Goal: Check status: Check status

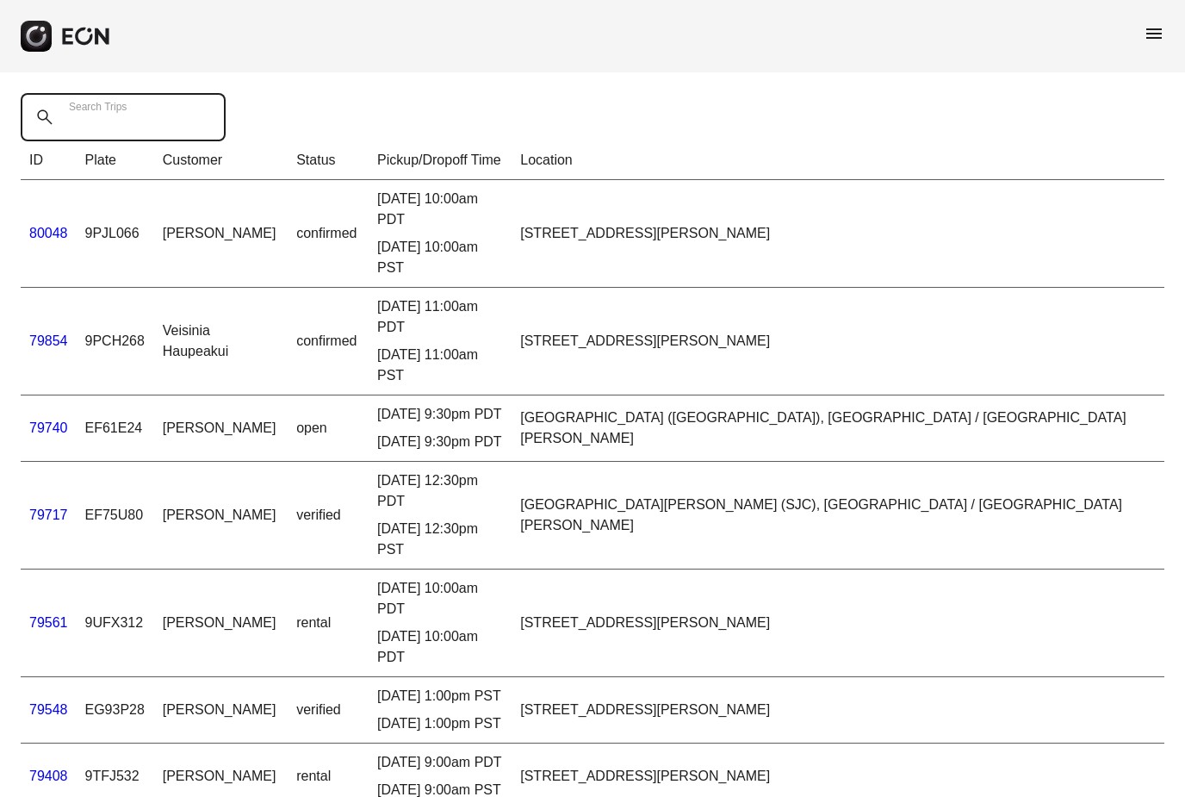
click at [165, 115] on Trips "Search Trips" at bounding box center [123, 117] width 205 height 48
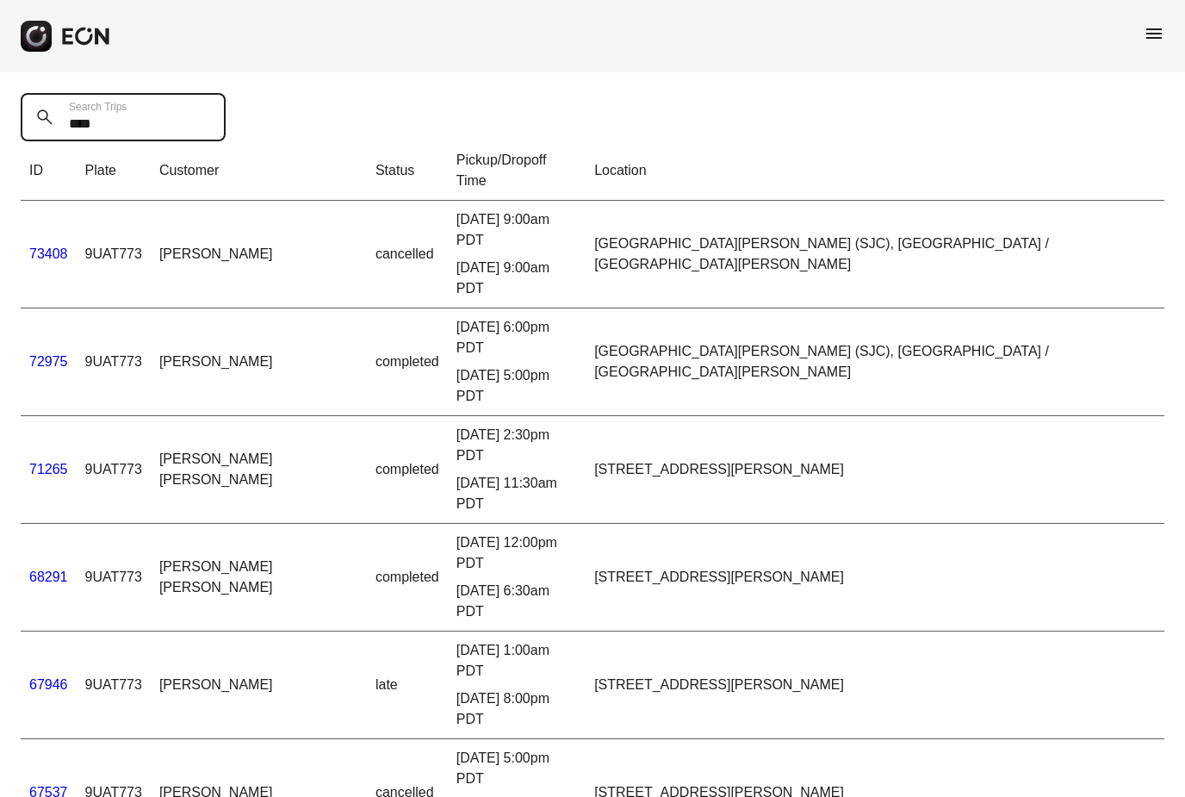
type Trips "****"
click at [53, 246] on link "73408" at bounding box center [48, 253] width 39 height 15
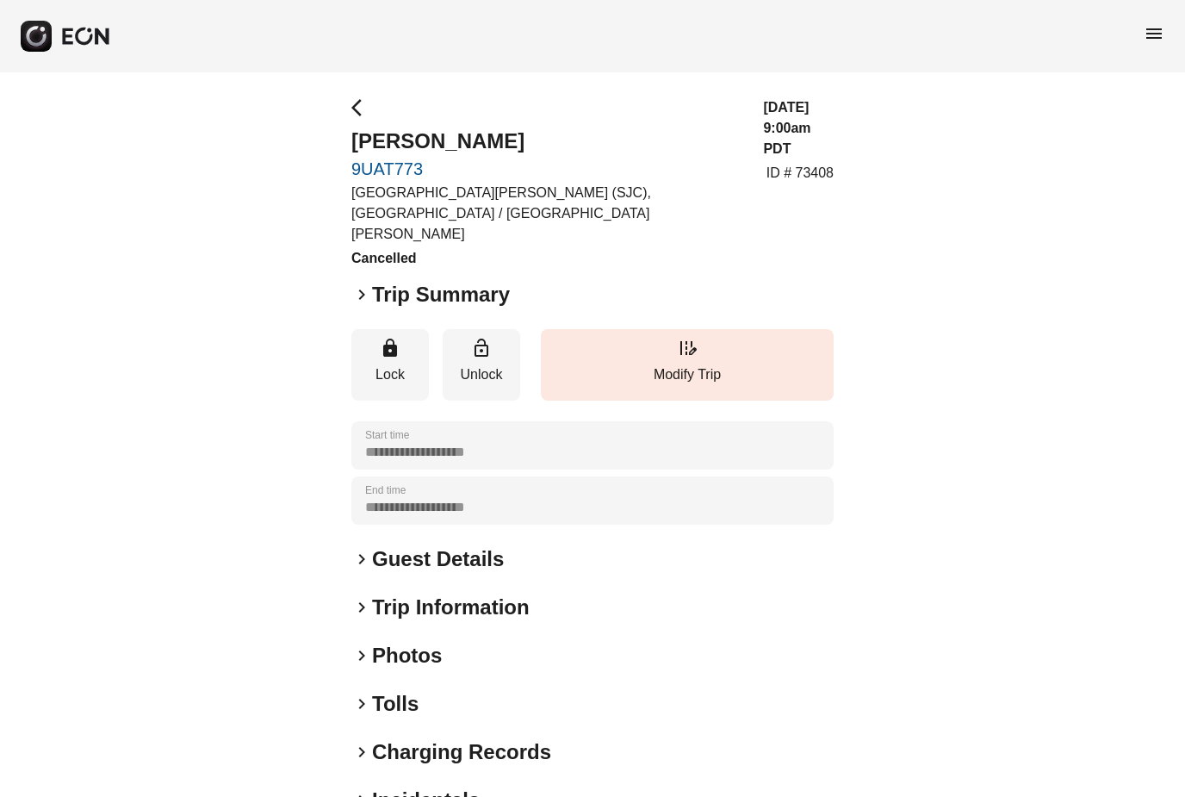
click at [359, 284] on span "keyboard_arrow_right" at bounding box center [361, 294] width 21 height 21
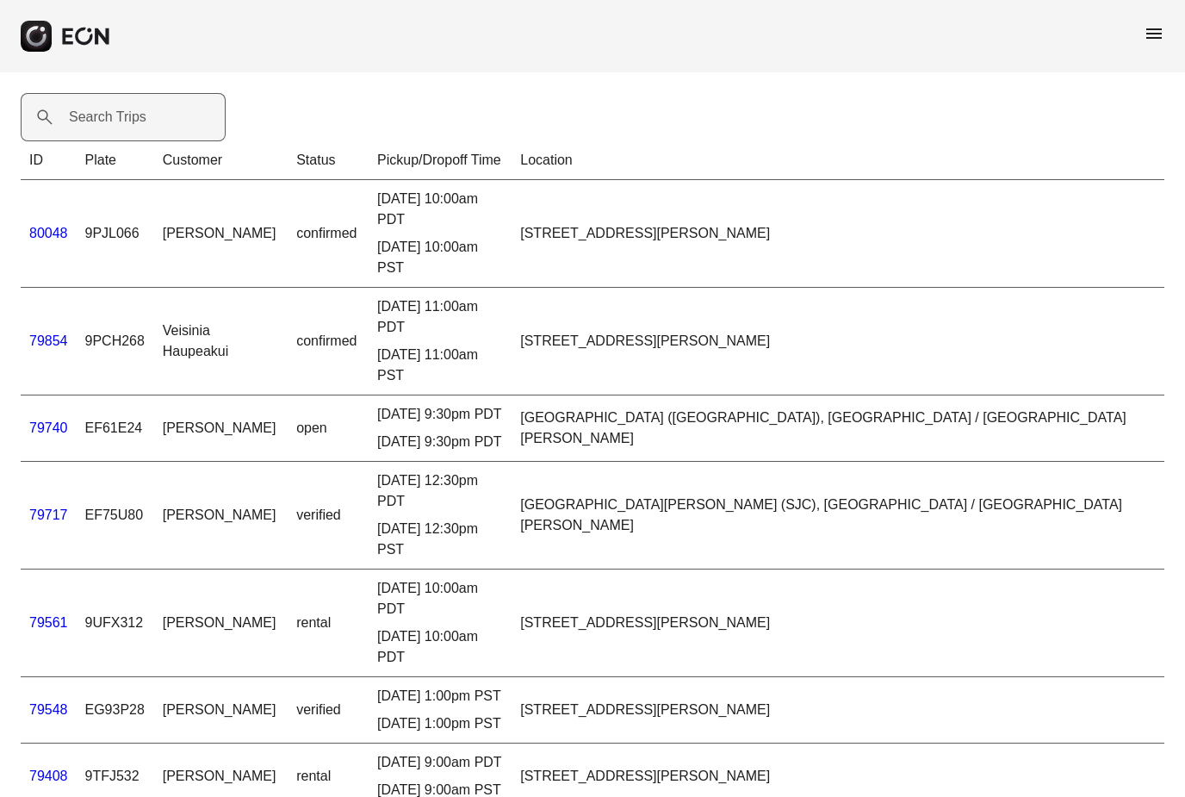
click at [127, 115] on label "Search Trips" at bounding box center [108, 117] width 78 height 21
click at [127, 115] on Trips "Search Trips" at bounding box center [123, 117] width 205 height 48
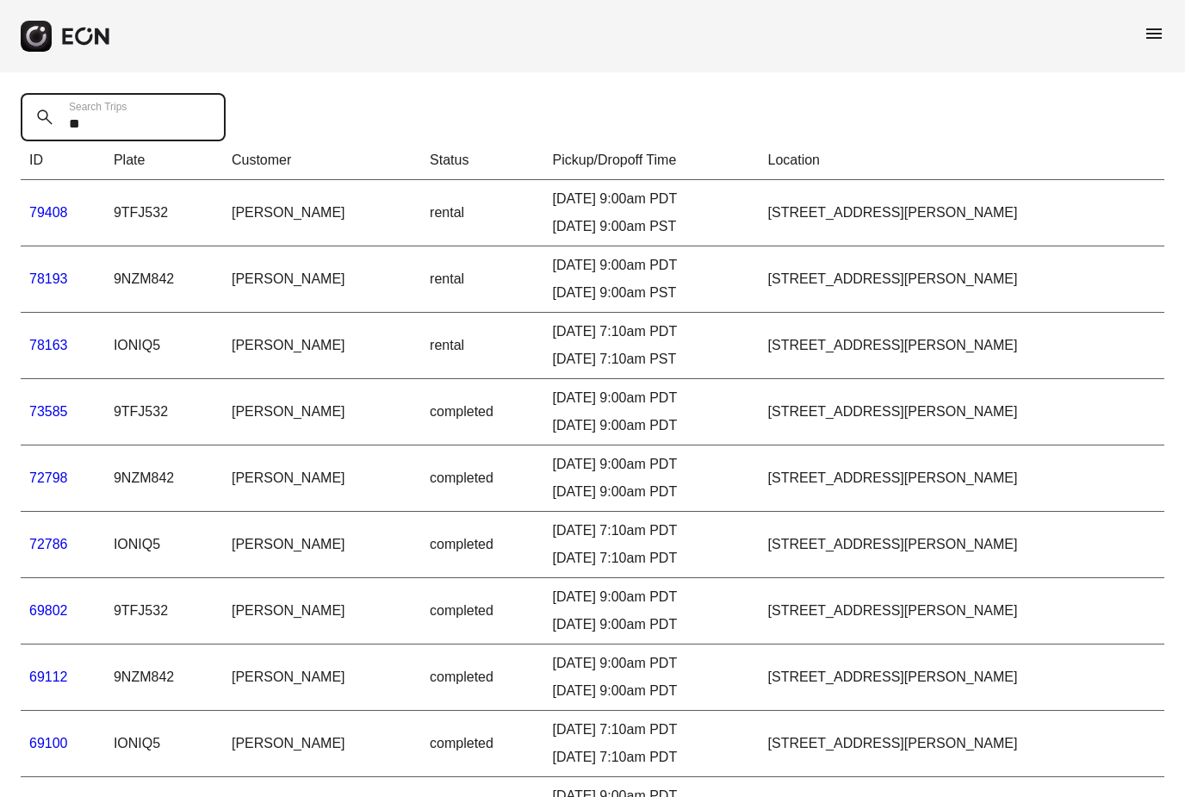
type Trips "*"
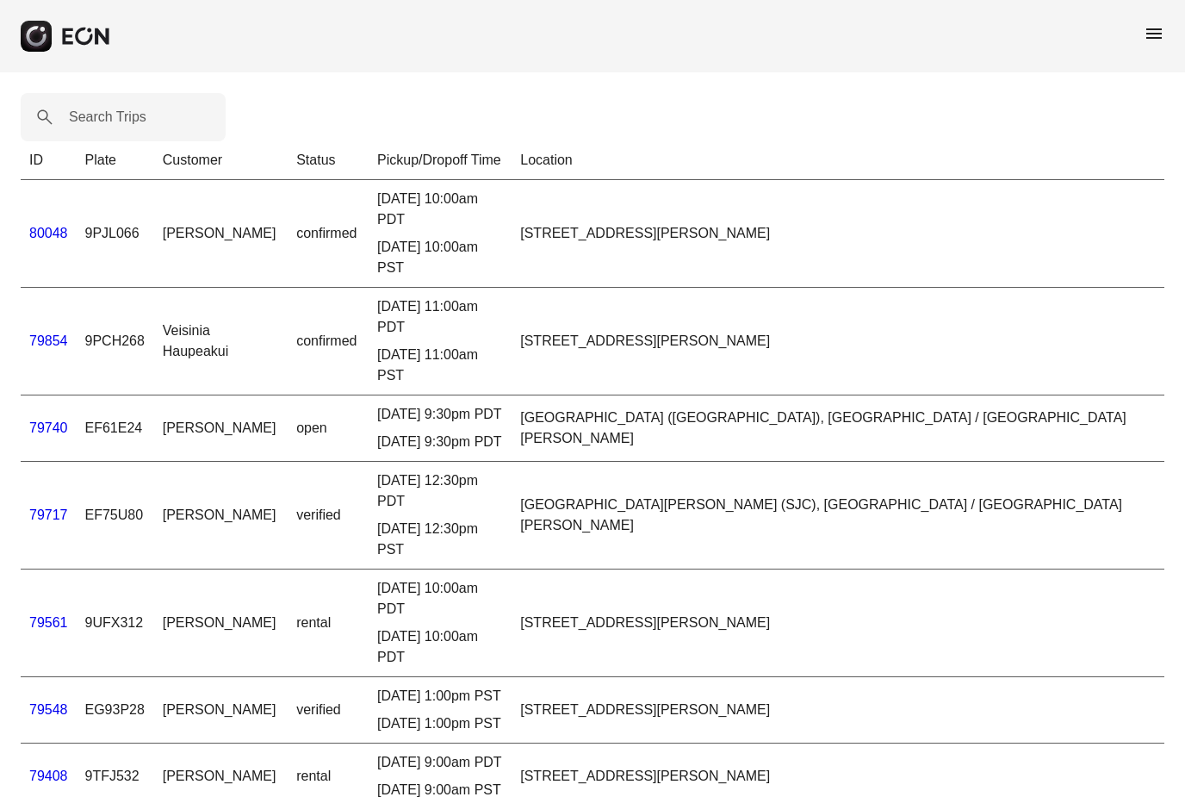
click at [37, 333] on link "79854" at bounding box center [48, 340] width 39 height 15
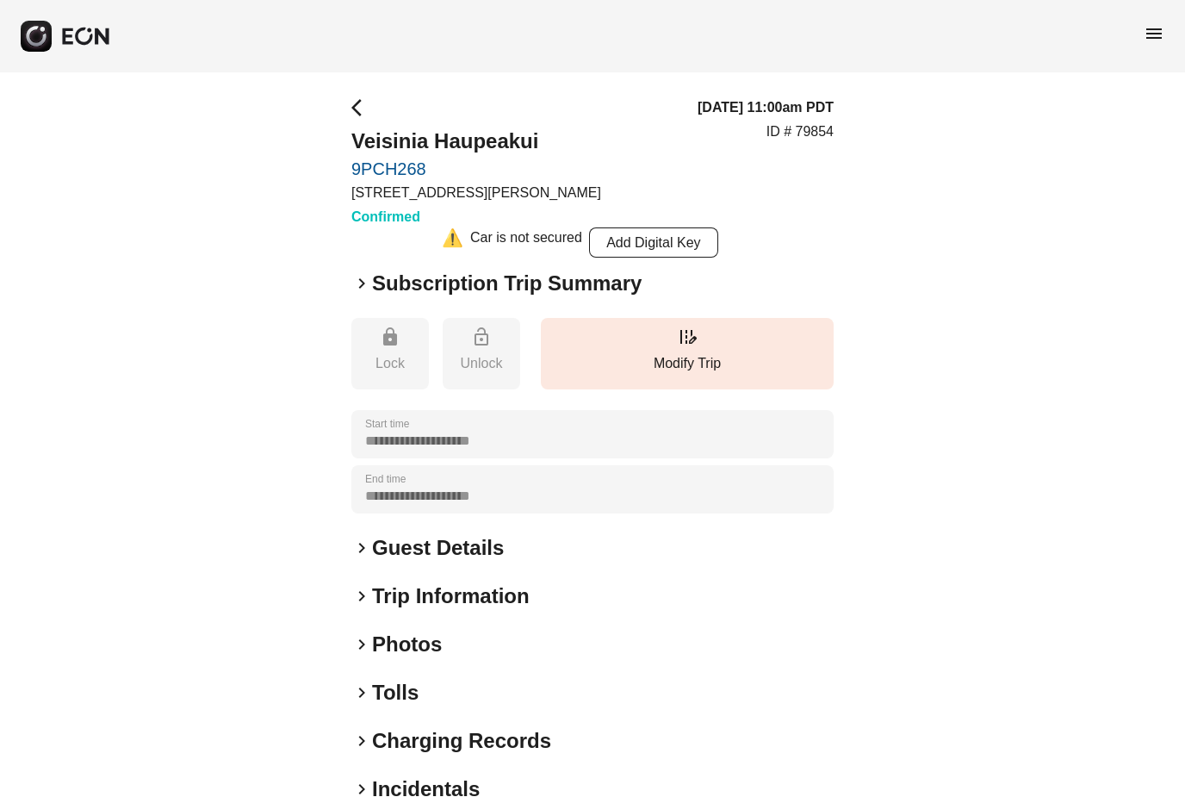
click at [359, 285] on span "keyboard_arrow_right" at bounding box center [361, 283] width 21 height 21
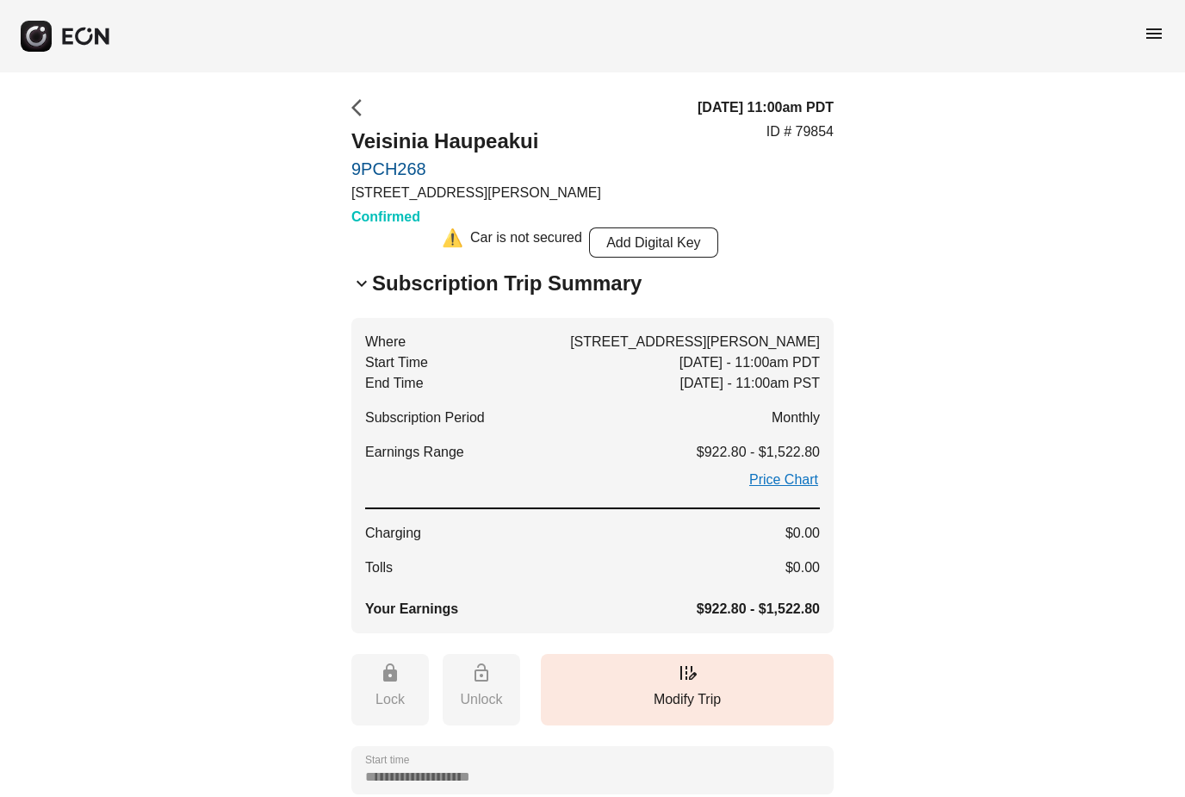
click at [358, 109] on span "arrow_back_ios" at bounding box center [361, 107] width 21 height 21
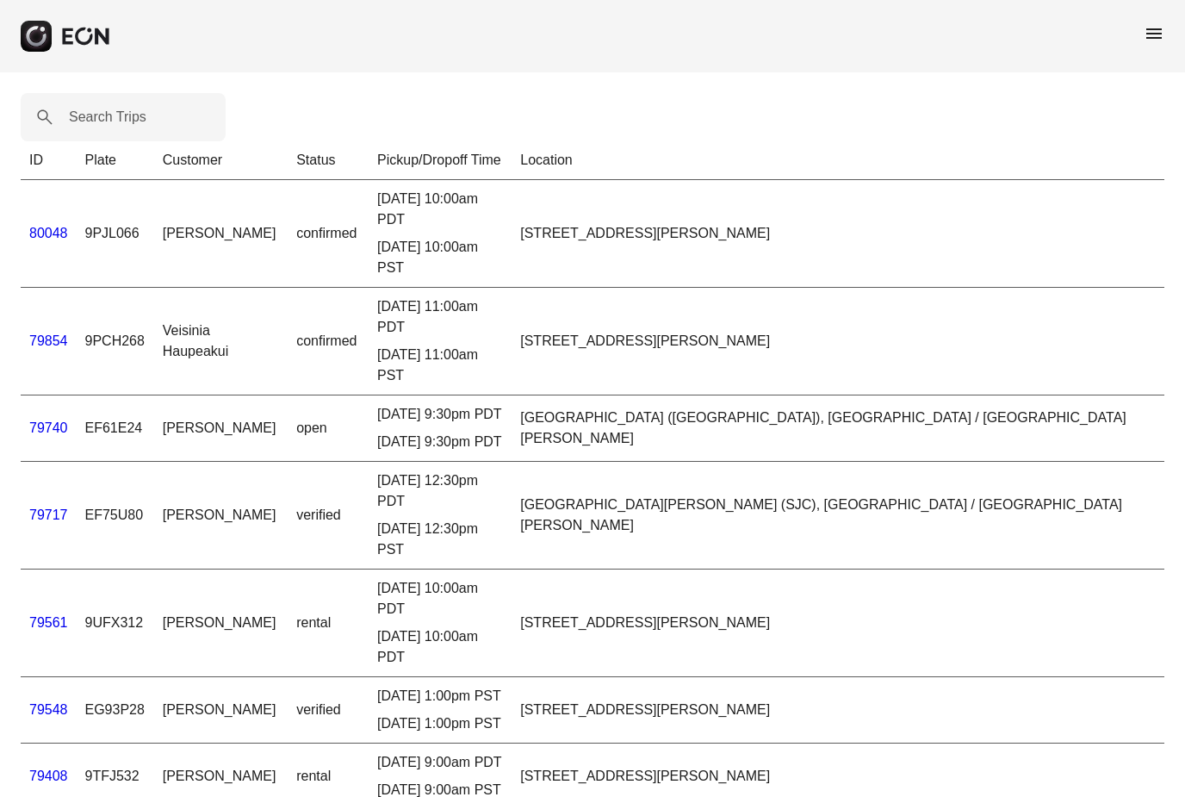
scroll to position [42, 0]
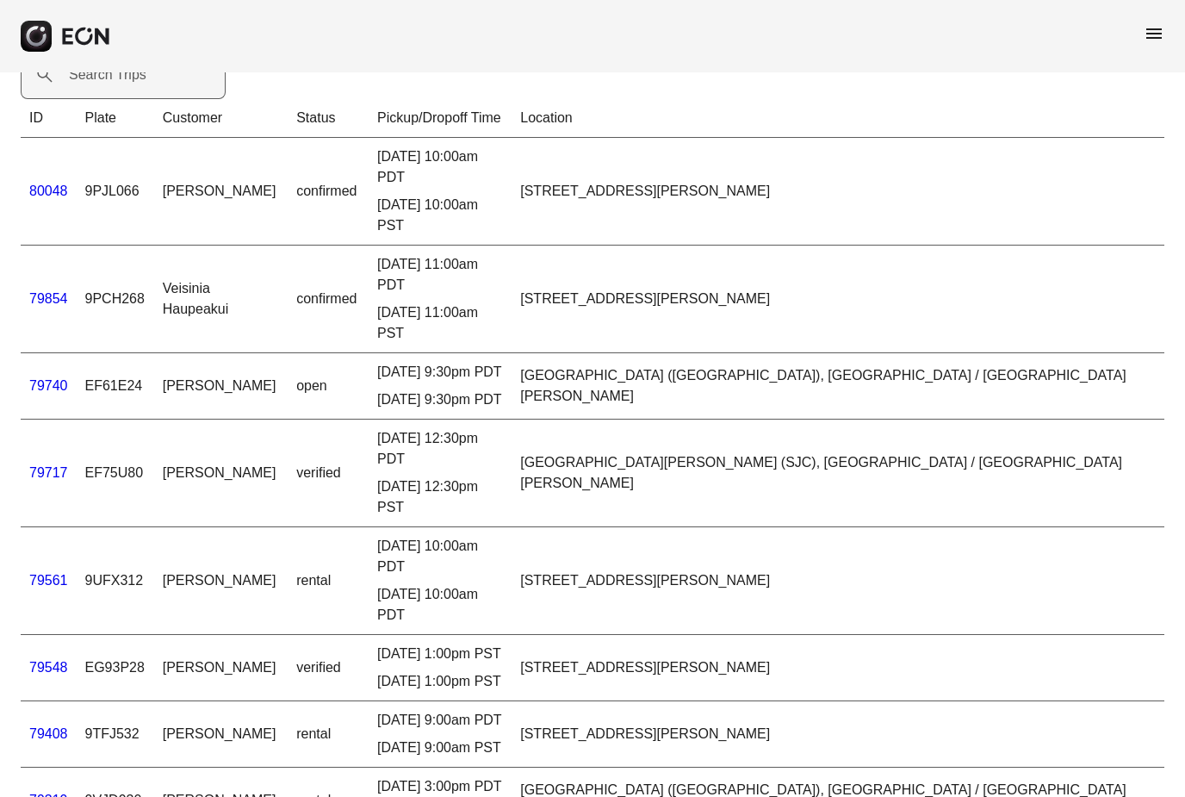
click at [98, 84] on label "Search Trips" at bounding box center [108, 75] width 78 height 21
click at [98, 84] on Trips "Search Trips" at bounding box center [123, 75] width 205 height 48
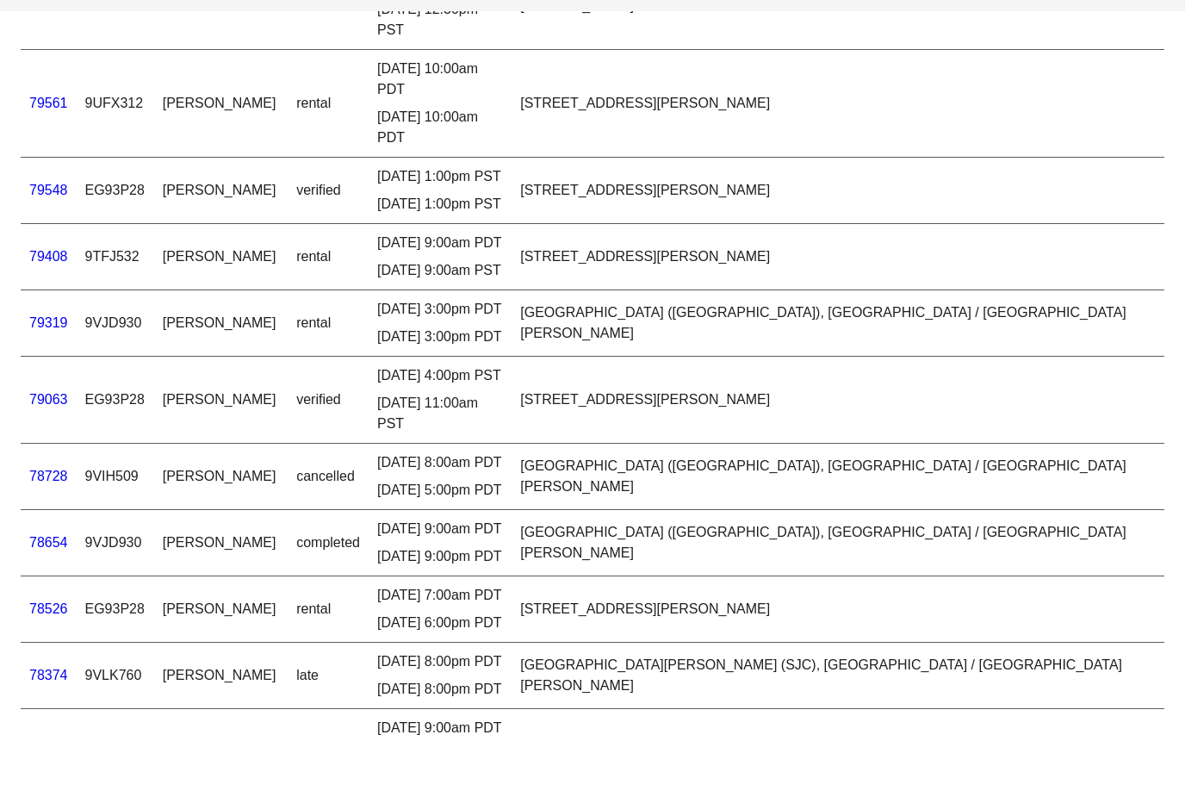
scroll to position [458, 0]
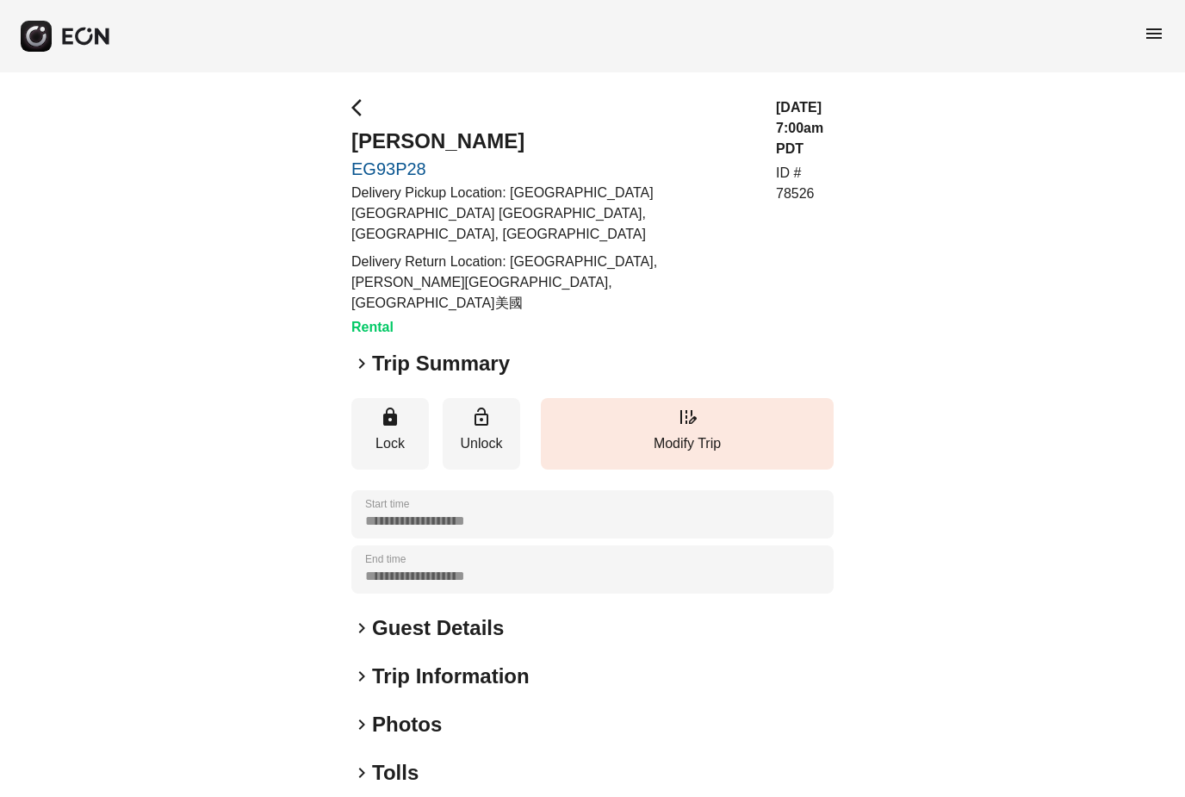
click at [364, 353] on span "keyboard_arrow_right" at bounding box center [361, 363] width 21 height 21
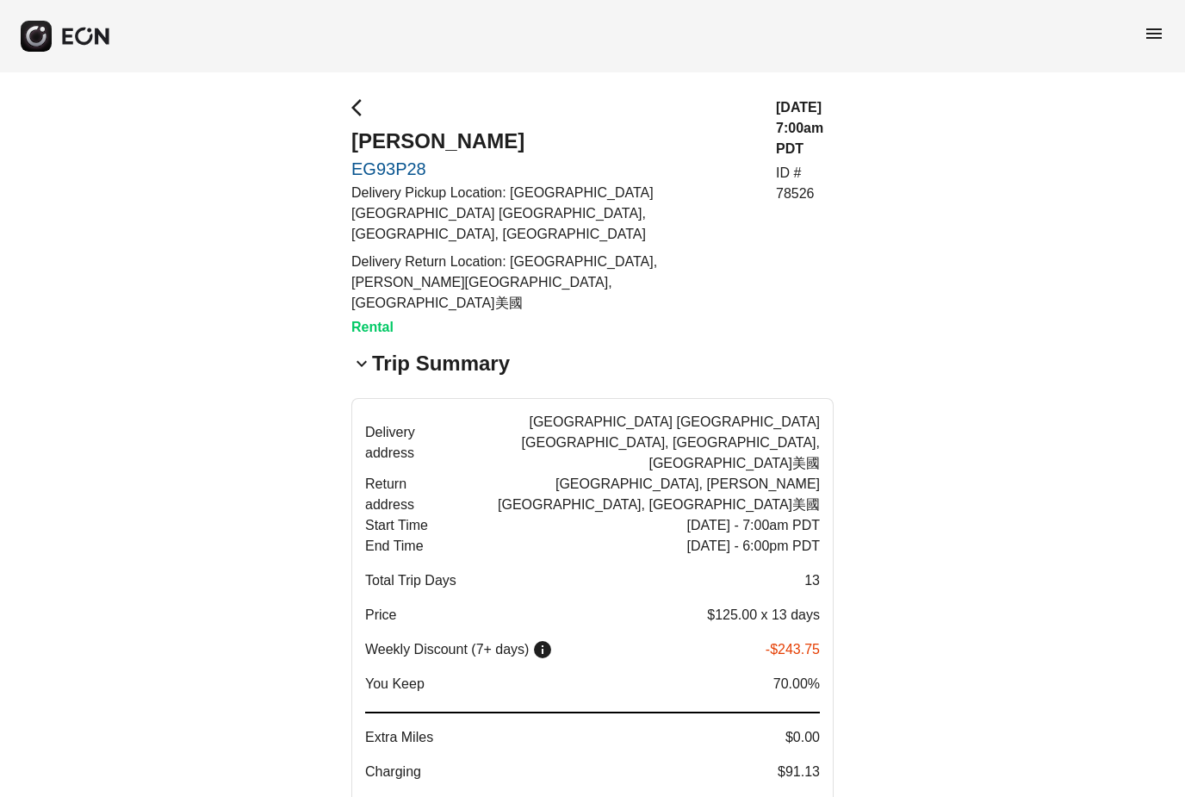
scroll to position [1, 0]
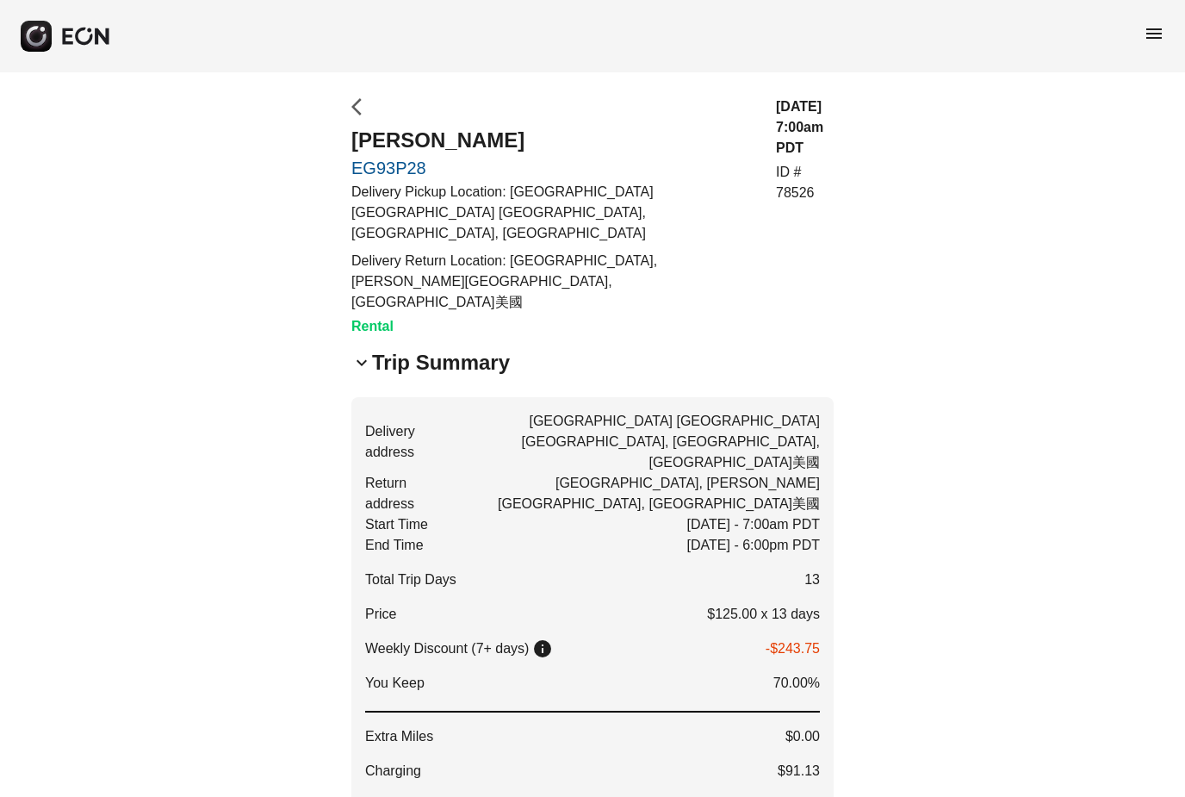
click at [353, 114] on span "arrow_back_ios" at bounding box center [361, 106] width 21 height 21
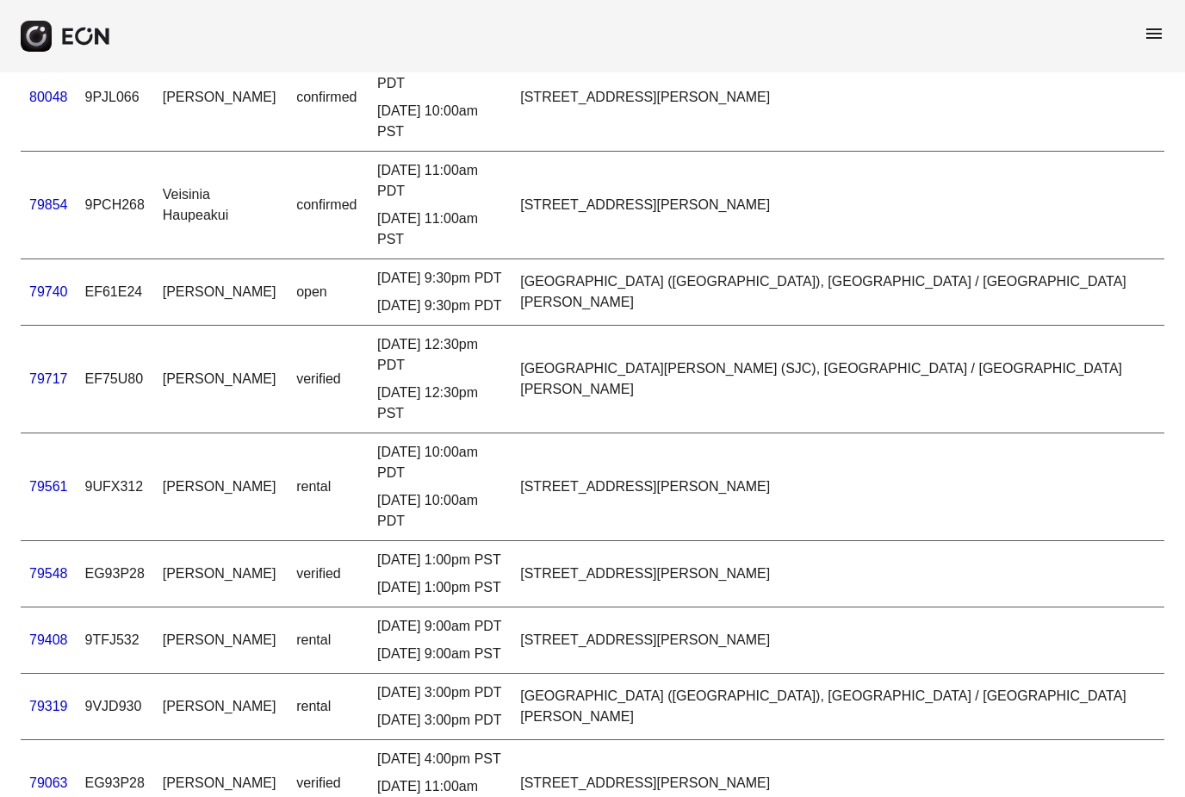
scroll to position [132, 0]
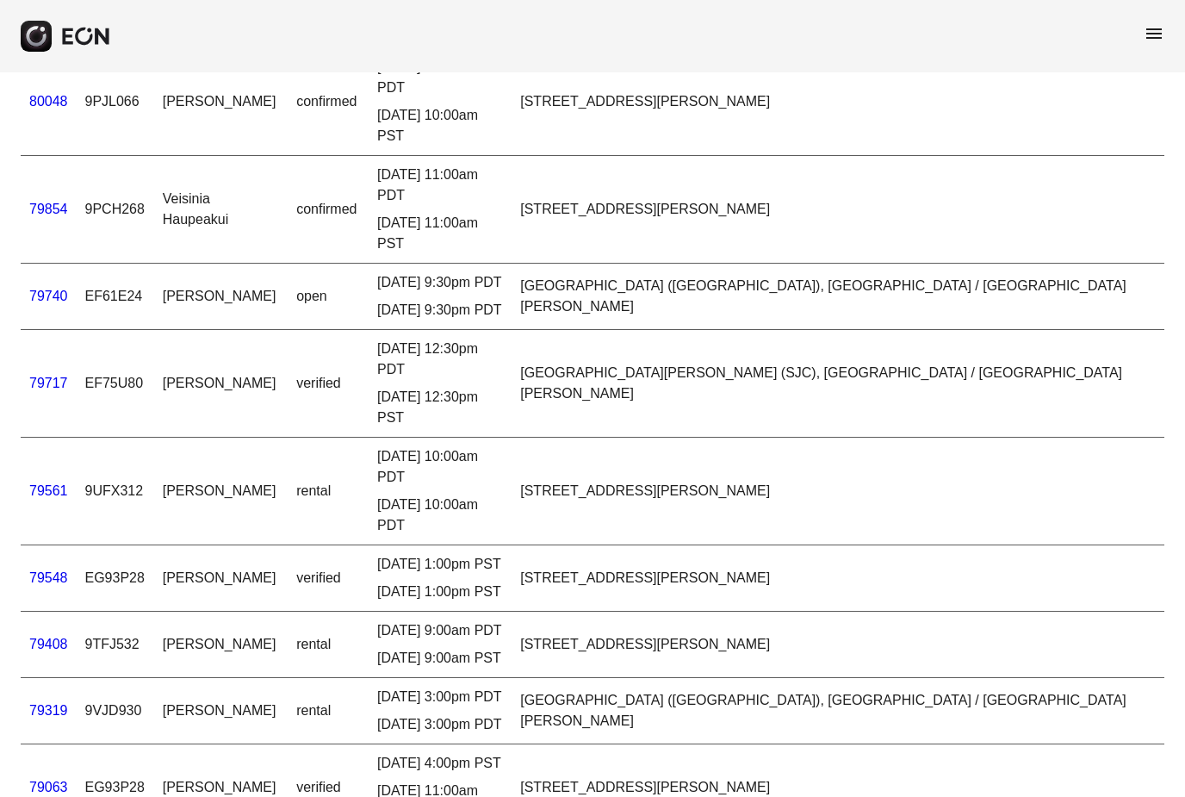
drag, startPoint x: 51, startPoint y: 281, endPoint x: 51, endPoint y: 226, distance: 55.1
click at [51, 376] on link "79717" at bounding box center [48, 383] width 39 height 15
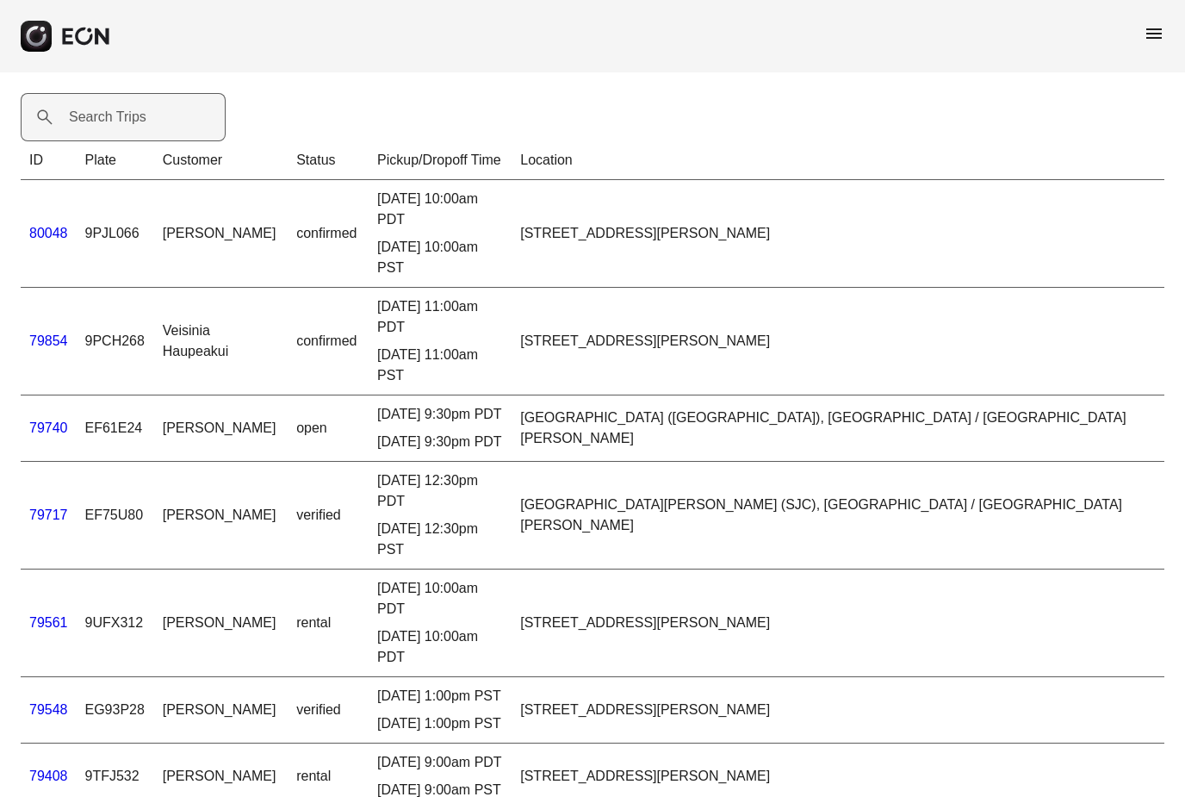
click at [143, 109] on label "Search Trips" at bounding box center [108, 117] width 78 height 21
click at [143, 109] on Trips "Search Trips" at bounding box center [123, 117] width 205 height 48
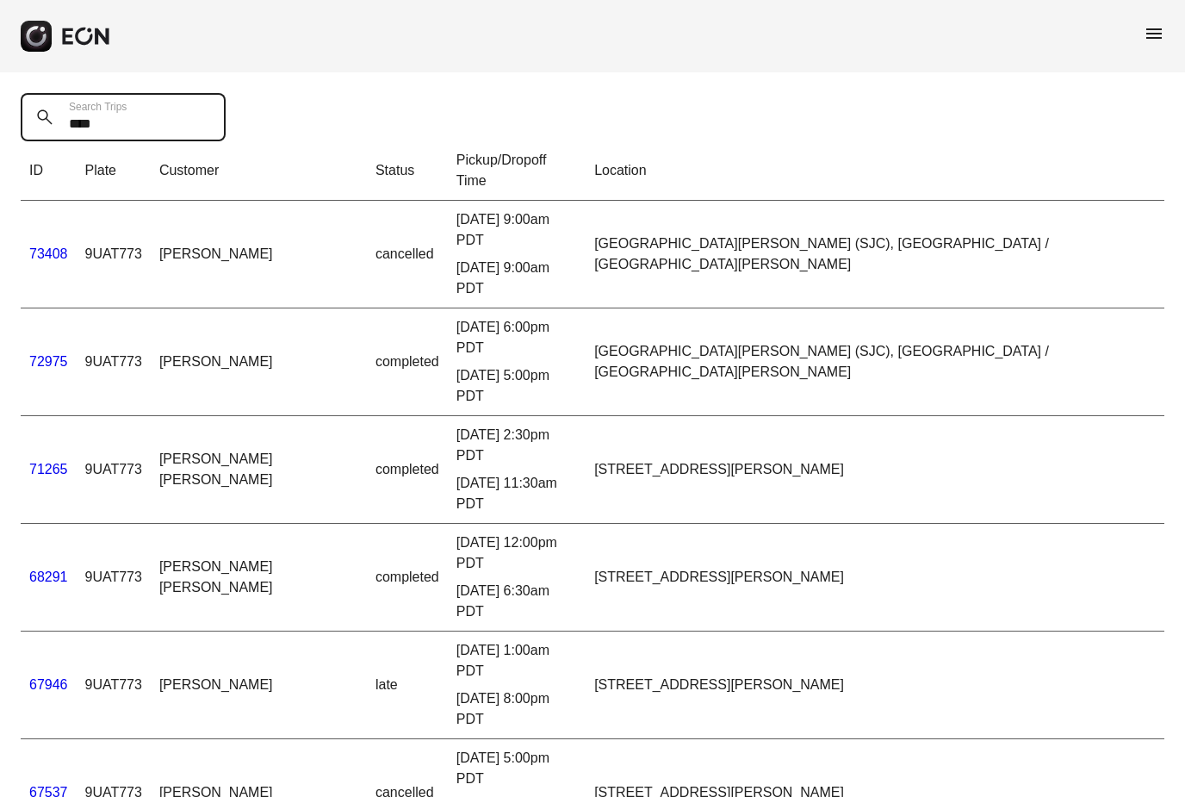
type Trips "****"
click at [58, 246] on link "73408" at bounding box center [48, 253] width 39 height 15
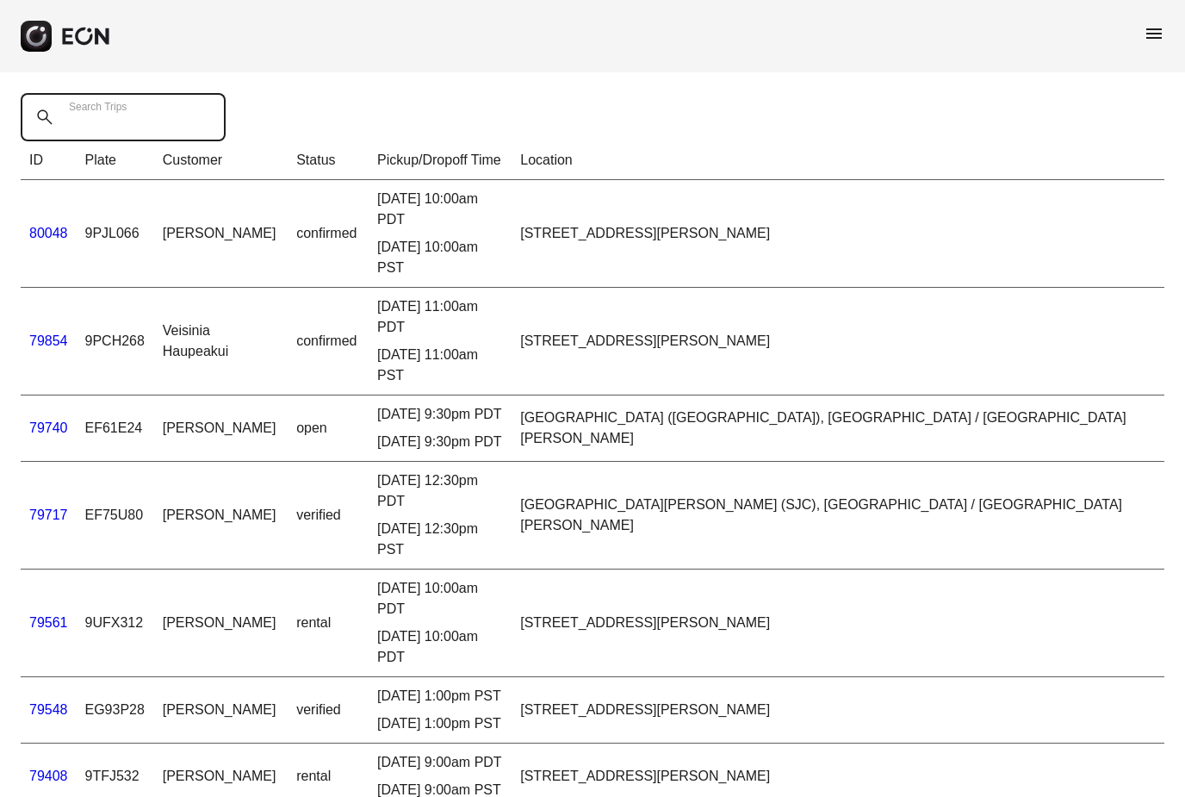
click at [151, 128] on Trips "Search Trips" at bounding box center [123, 117] width 205 height 48
type Trips "****"
